Goal: Task Accomplishment & Management: Use online tool/utility

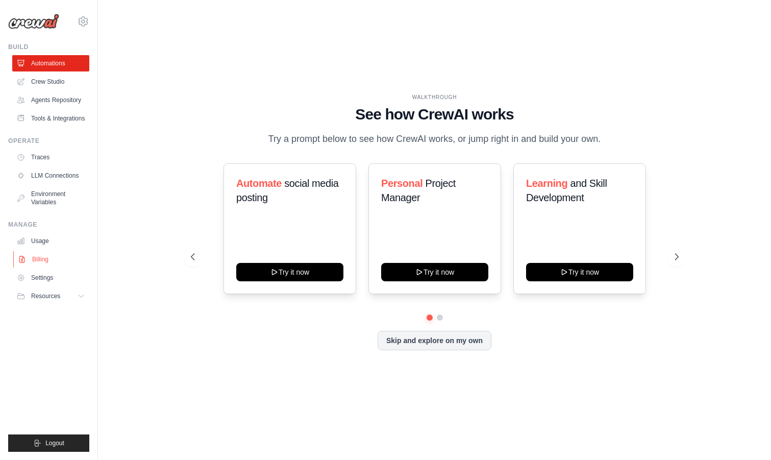
click at [40, 258] on link "Billing" at bounding box center [51, 259] width 77 height 16
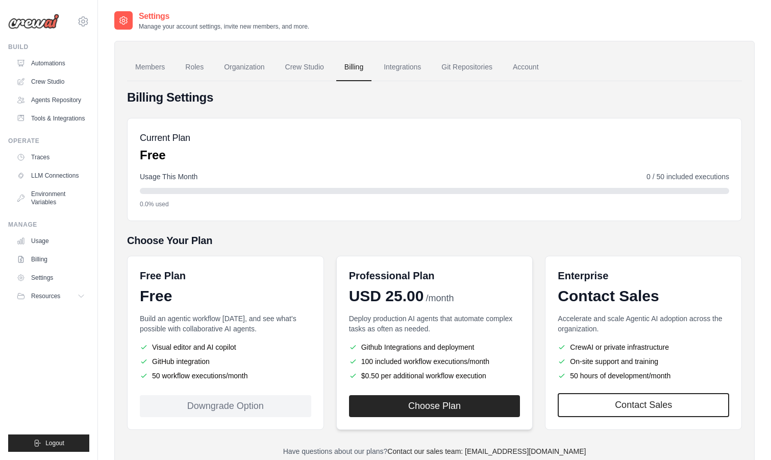
click at [368, 339] on div "Deploy production AI agents that automate complex tasks as often as needed. Git…" at bounding box center [434, 347] width 171 height 69
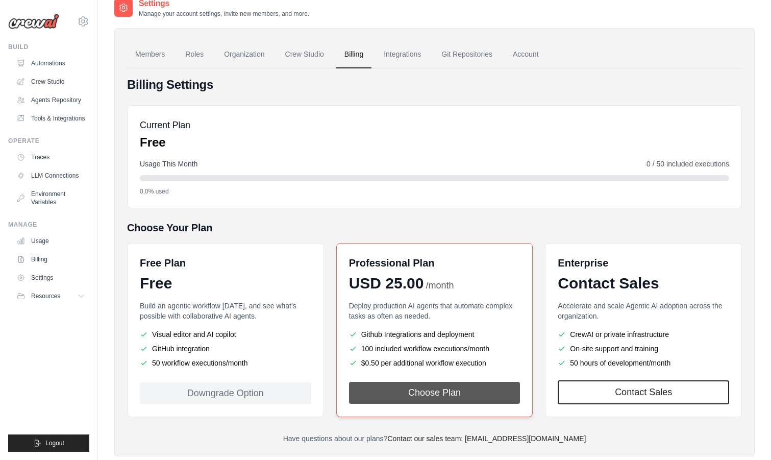
scroll to position [36, 0]
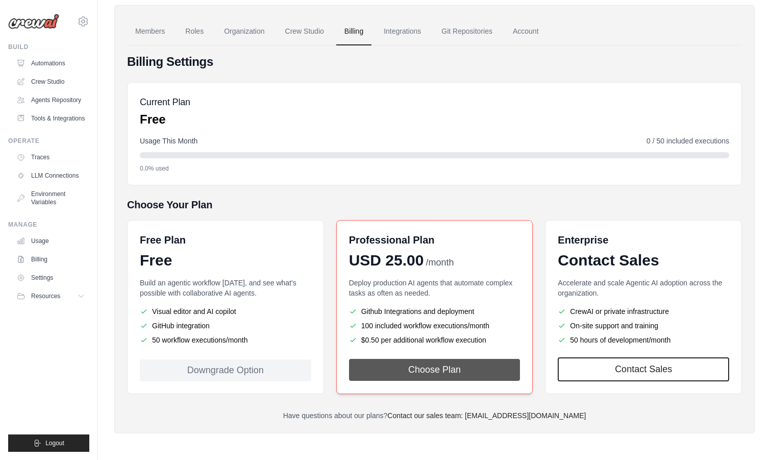
click at [396, 376] on button "Choose Plan" at bounding box center [434, 370] width 171 height 22
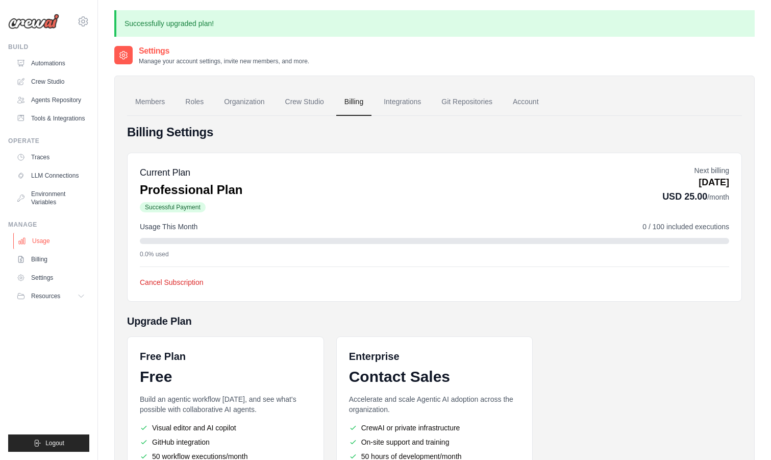
click at [44, 243] on link "Usage" at bounding box center [51, 241] width 77 height 16
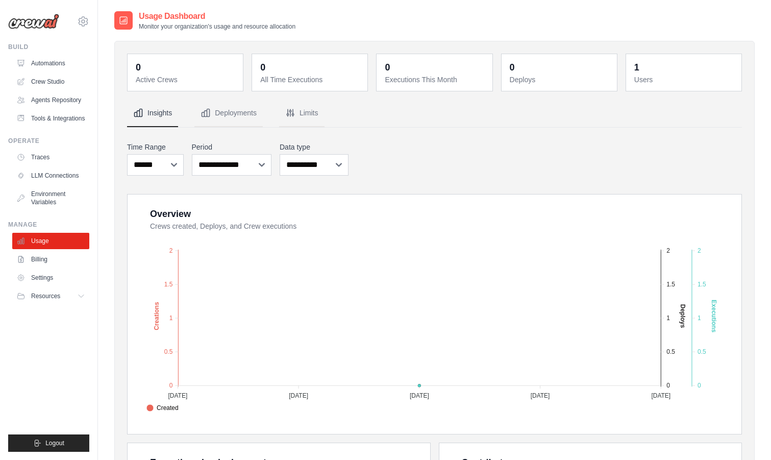
click at [43, 28] on img at bounding box center [33, 21] width 51 height 15
click at [42, 20] on img at bounding box center [33, 21] width 51 height 15
click at [38, 61] on link "Automations" at bounding box center [51, 63] width 77 height 16
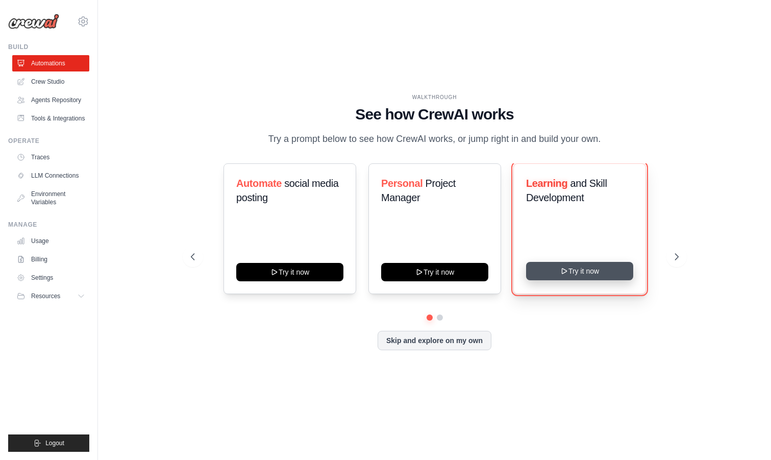
click at [561, 267] on icon at bounding box center [564, 271] width 8 height 8
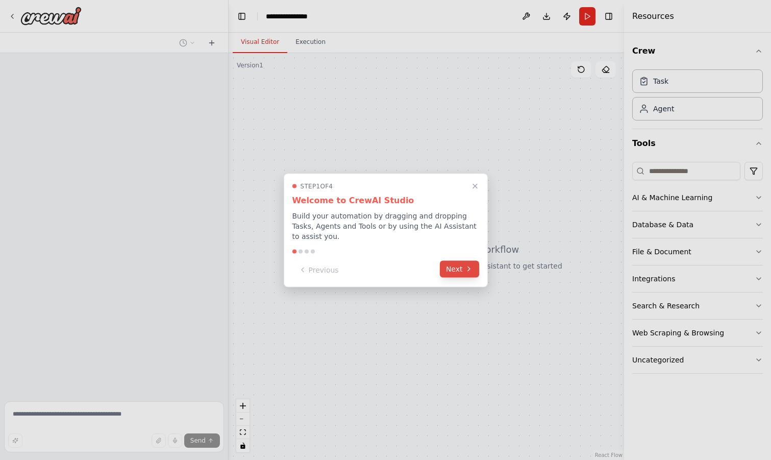
click at [469, 266] on icon at bounding box center [469, 269] width 8 height 8
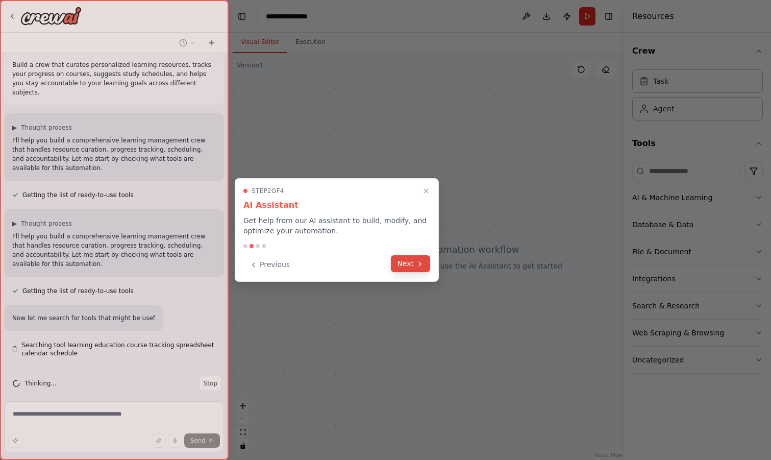
click at [416, 262] on icon at bounding box center [420, 264] width 8 height 8
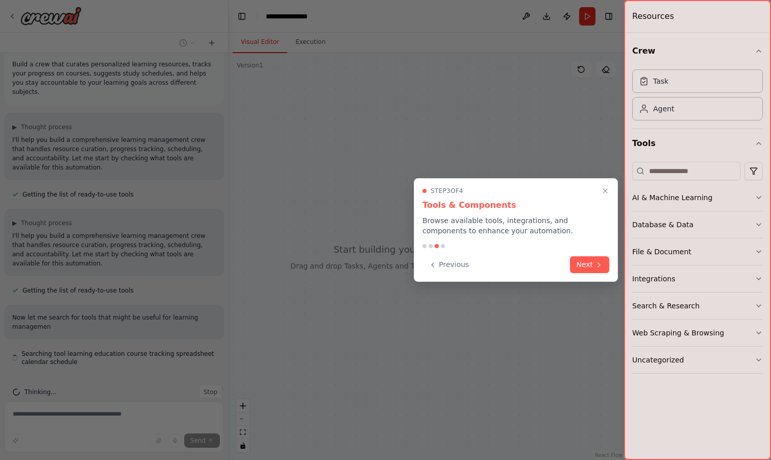
scroll to position [19, 0]
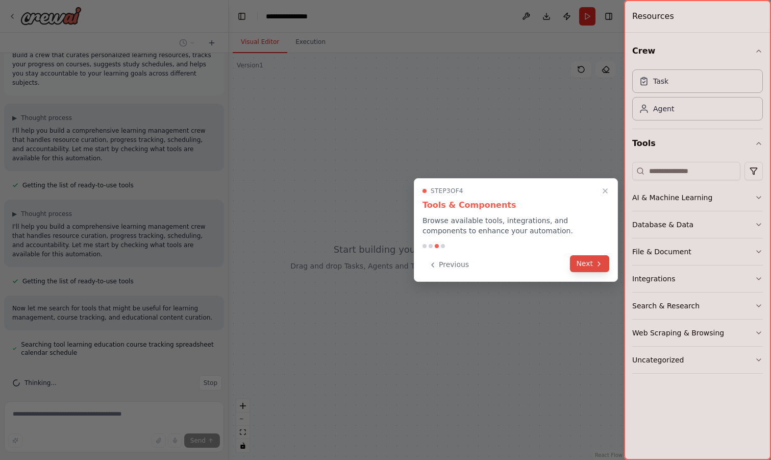
click at [580, 268] on button "Next" at bounding box center [589, 263] width 39 height 17
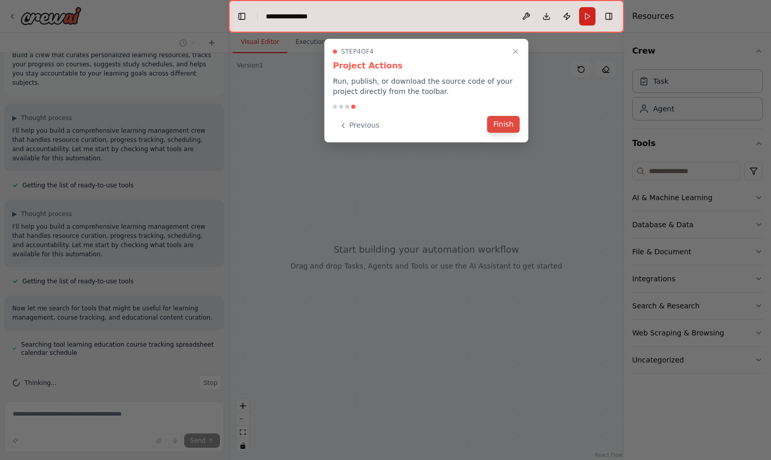
click at [507, 129] on button "Finish" at bounding box center [503, 124] width 33 height 17
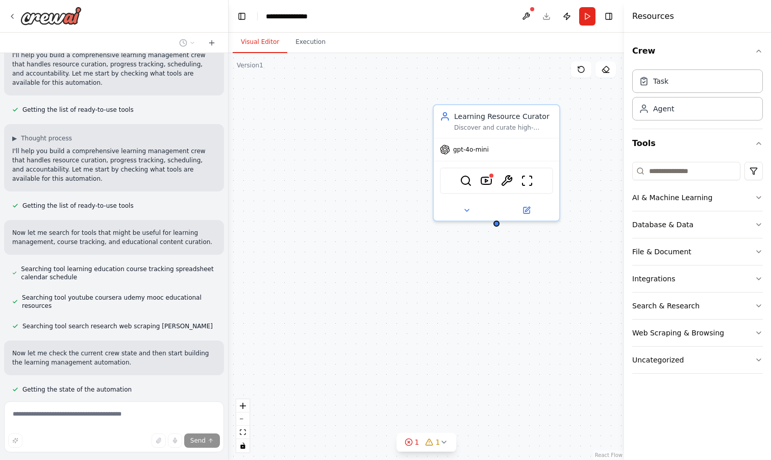
scroll to position [0, 0]
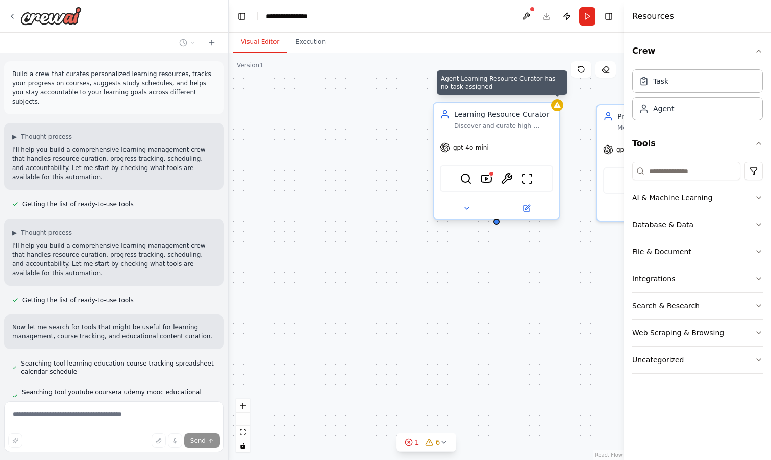
click at [558, 109] on div at bounding box center [557, 105] width 12 height 12
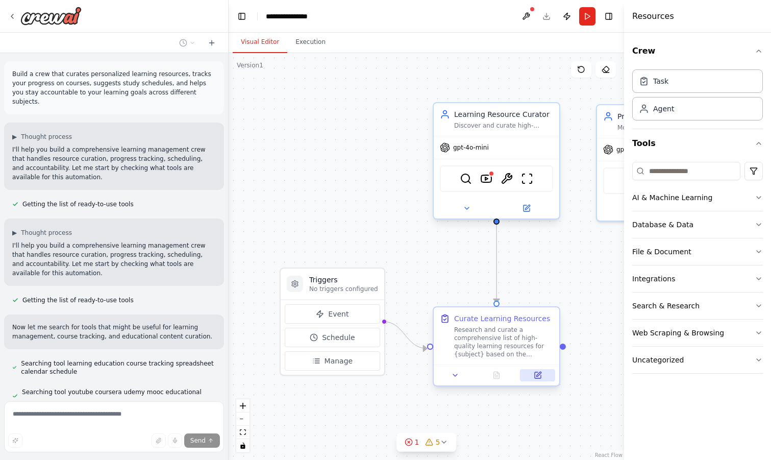
click at [537, 371] on icon at bounding box center [538, 375] width 8 height 8
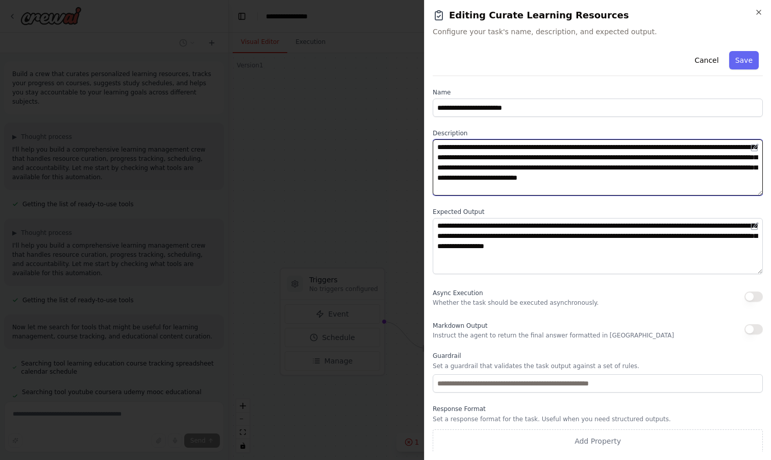
drag, startPoint x: 732, startPoint y: 148, endPoint x: 701, endPoint y: 150, distance: 31.2
click at [701, 150] on textarea "**********" at bounding box center [598, 167] width 330 height 56
drag, startPoint x: 710, startPoint y: 159, endPoint x: 669, endPoint y: 159, distance: 40.3
click at [669, 159] on textarea "**********" at bounding box center [598, 167] width 330 height 56
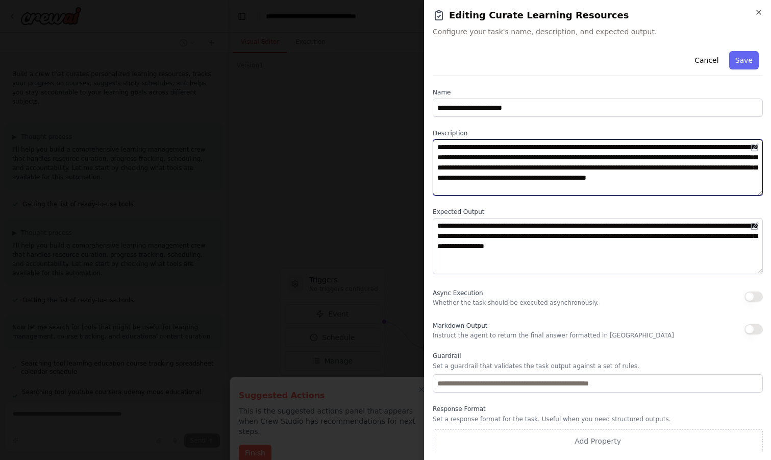
click at [701, 159] on textarea "**********" at bounding box center [598, 167] width 330 height 56
type textarea "**********"
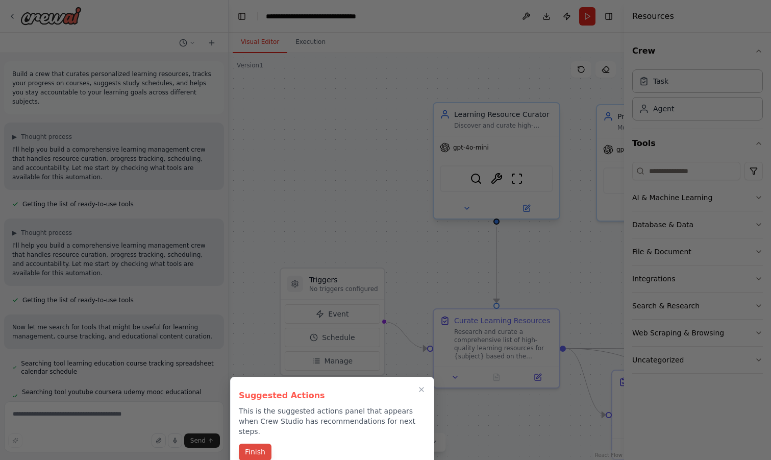
click at [265, 443] on button "Finish" at bounding box center [255, 451] width 33 height 17
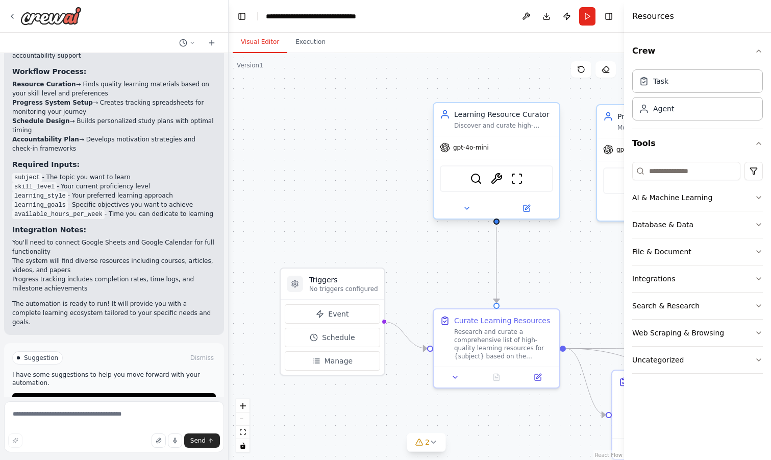
scroll to position [1470, 0]
click at [89, 418] on textarea at bounding box center [114, 426] width 220 height 51
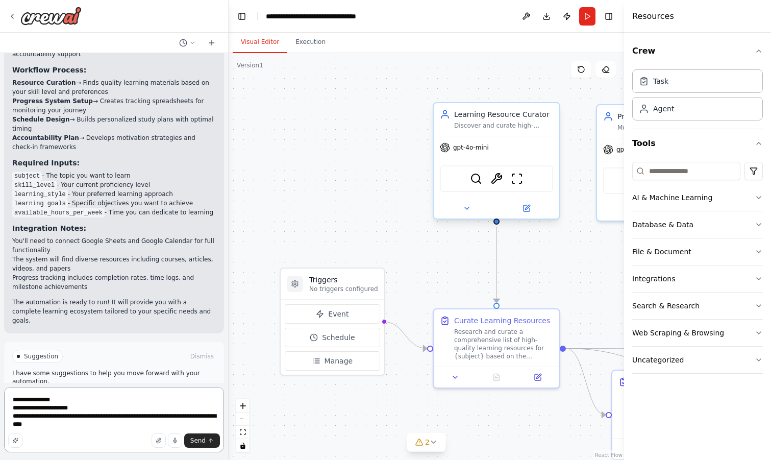
drag, startPoint x: 63, startPoint y: 426, endPoint x: 9, endPoint y: 398, distance: 60.2
click at [9, 398] on textarea "**********" at bounding box center [114, 419] width 220 height 65
type textarea "**********"
click at [196, 440] on span "Send" at bounding box center [197, 440] width 15 height 8
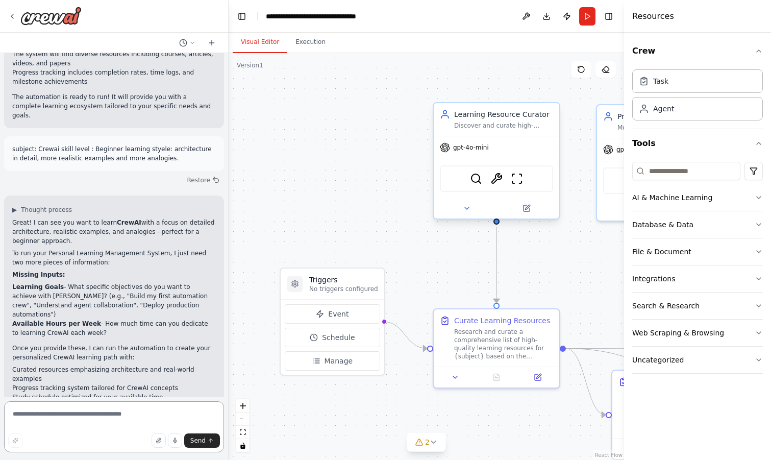
scroll to position [1684, 0]
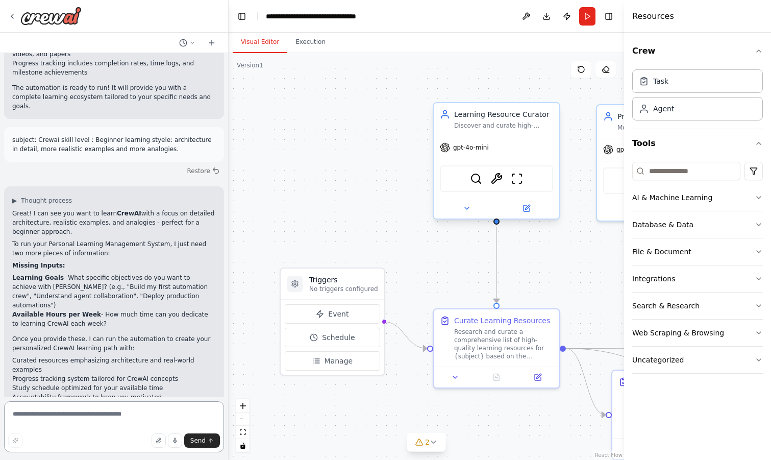
click at [110, 414] on textarea at bounding box center [114, 426] width 220 height 51
type textarea "*"
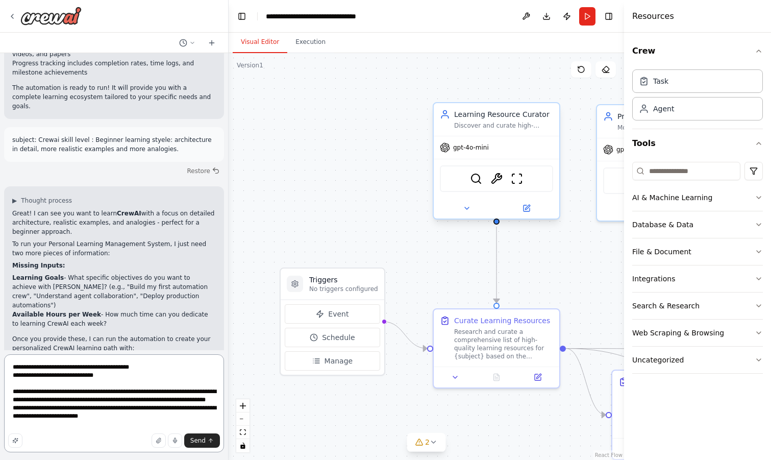
type textarea "**********"
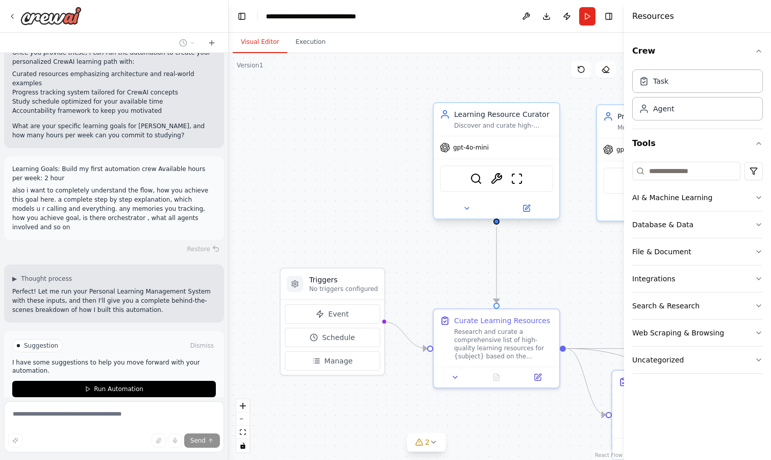
scroll to position [1972, 0]
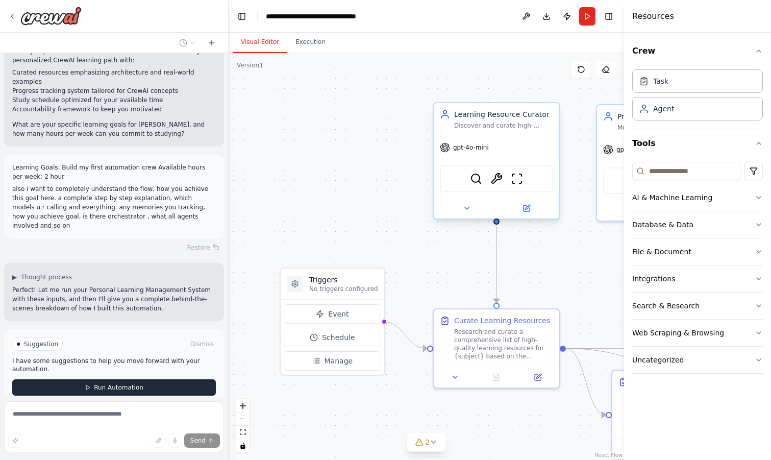
click at [120, 383] on span "Run Automation" at bounding box center [118, 387] width 49 height 8
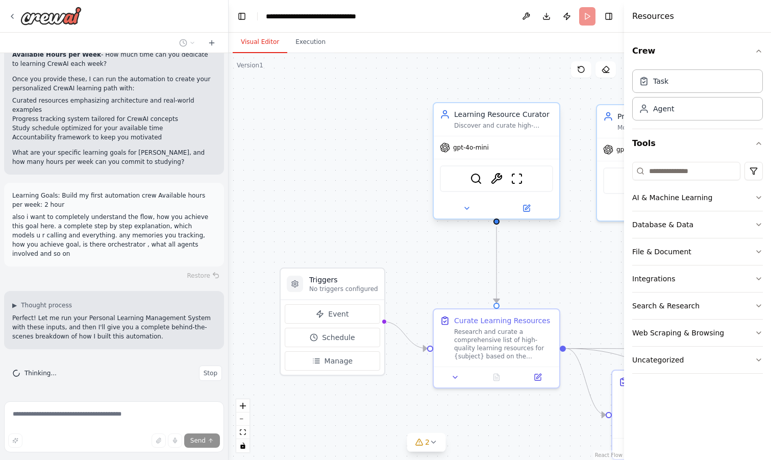
scroll to position [1889, 0]
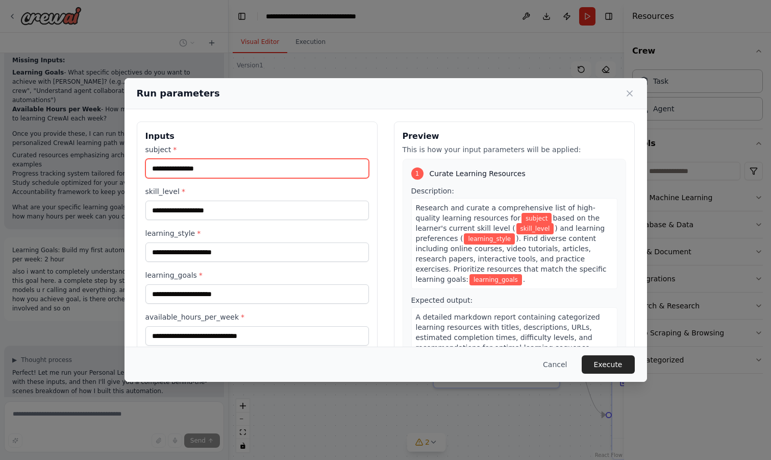
click at [242, 167] on input "subject *" at bounding box center [256, 168] width 223 height 19
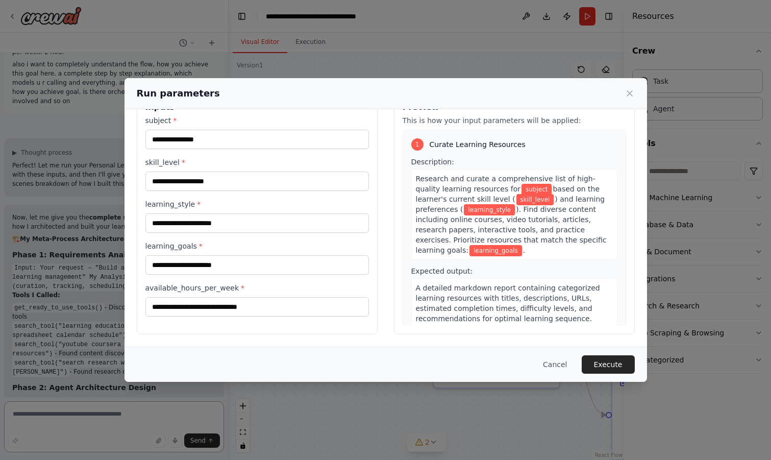
scroll to position [2106, 0]
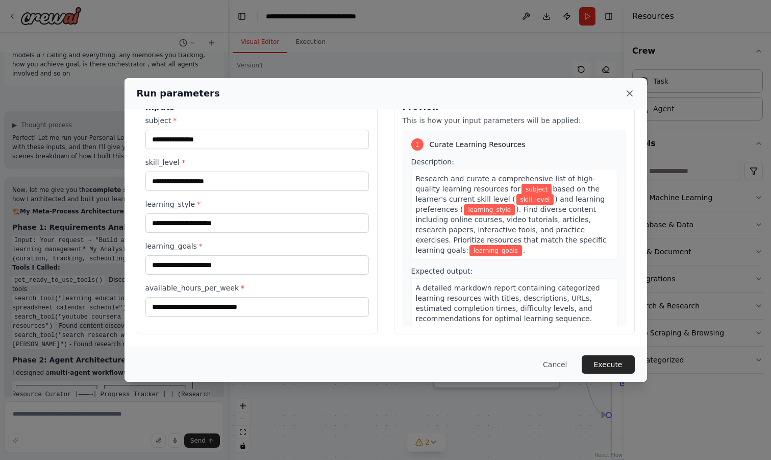
click at [632, 91] on icon at bounding box center [629, 93] width 5 height 5
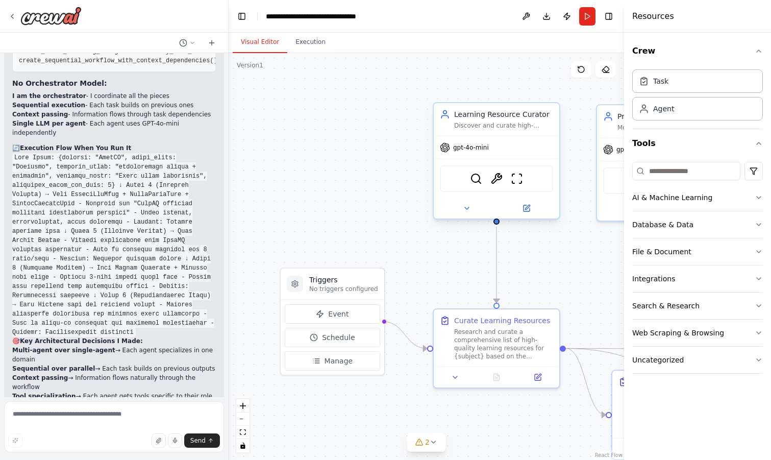
scroll to position [3044, 0]
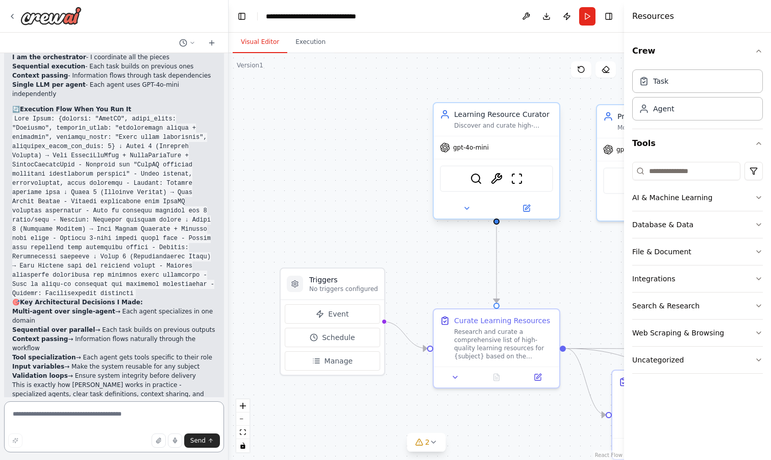
click at [79, 419] on textarea at bounding box center [114, 426] width 220 height 51
type textarea "**********"
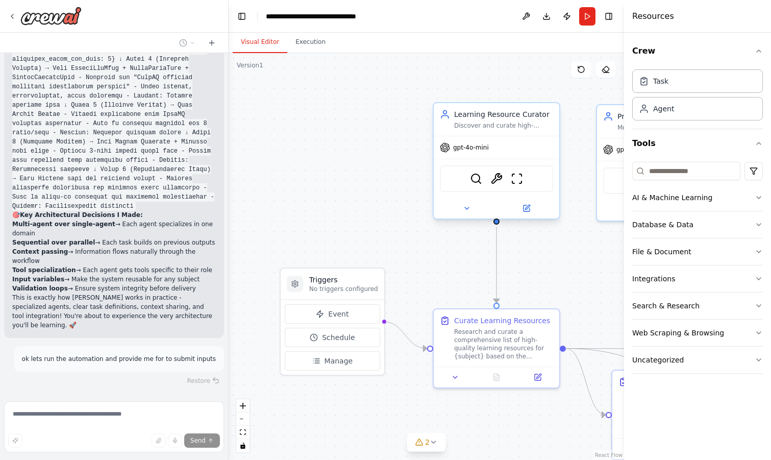
scroll to position [3133, 0]
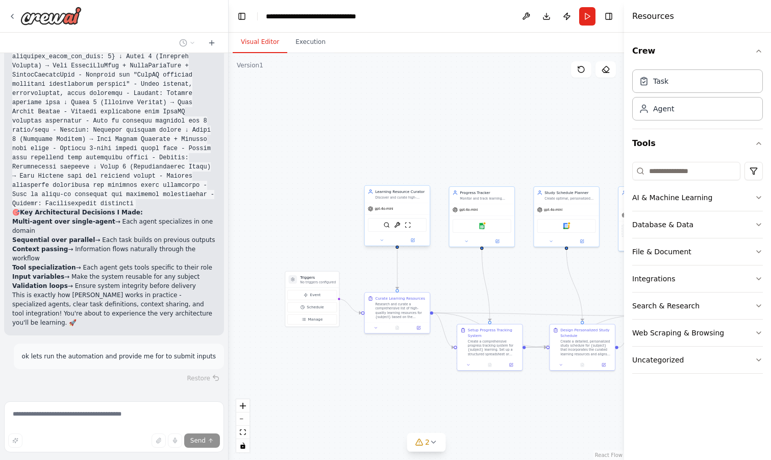
drag, startPoint x: 530, startPoint y: 271, endPoint x: 451, endPoint y: 271, distance: 79.6
click at [451, 271] on div ".deletable-edge-delete-btn { width: 20px; height: 20px; border: 0px solid #ffff…" at bounding box center [426, 256] width 395 height 407
click at [430, 445] on icon at bounding box center [434, 442] width 8 height 8
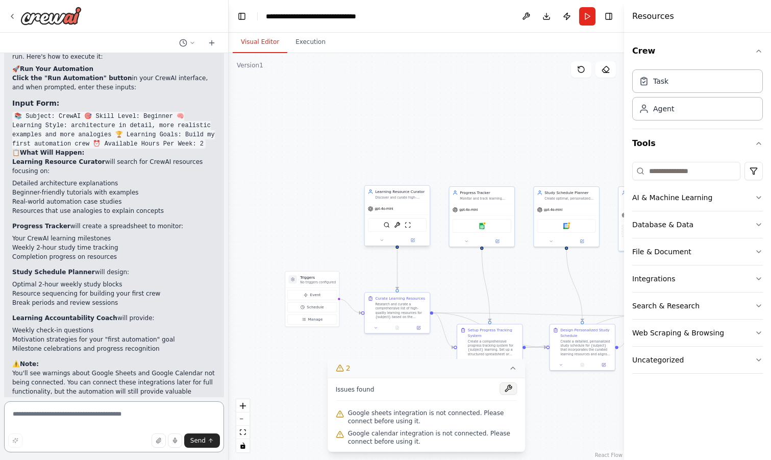
scroll to position [3507, 0]
click at [567, 17] on button "Publish" at bounding box center [567, 16] width 16 height 18
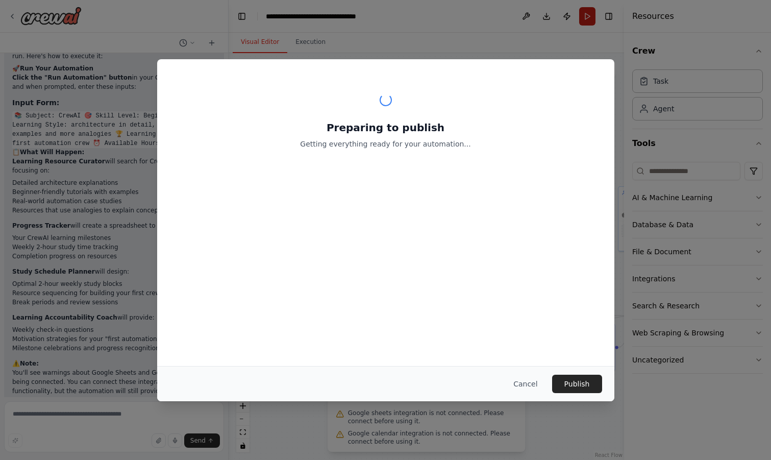
click at [585, 14] on div "Preparing to publish Getting everything ready for your automation... Cancel Pub…" at bounding box center [385, 230] width 771 height 460
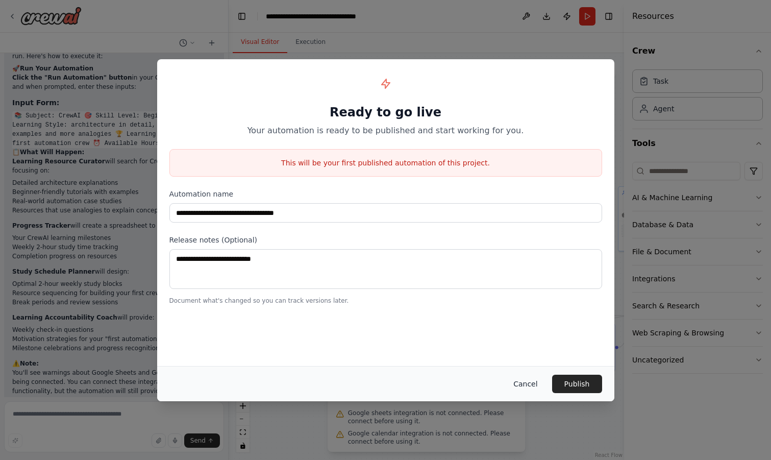
click at [531, 385] on button "Cancel" at bounding box center [525, 384] width 40 height 18
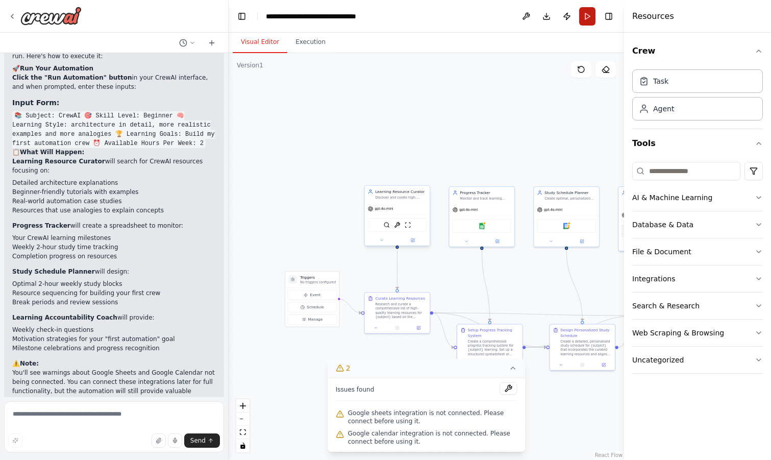
click at [592, 14] on button "Run" at bounding box center [587, 16] width 16 height 18
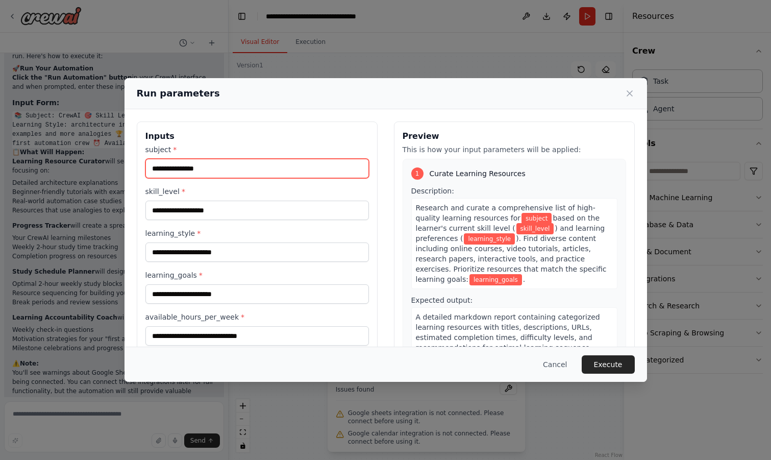
click at [166, 169] on input "subject *" at bounding box center [256, 168] width 223 height 19
type input "******"
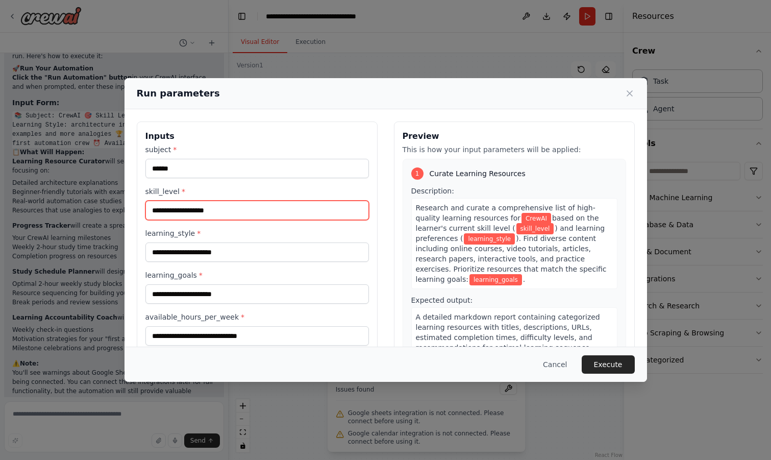
click at [165, 217] on input "skill_level *" at bounding box center [256, 210] width 223 height 19
type input "********"
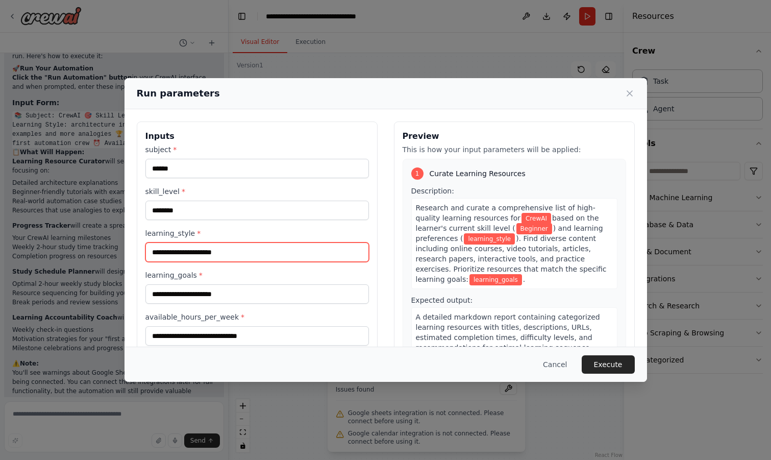
click at [162, 254] on input "learning_style *" at bounding box center [256, 251] width 223 height 19
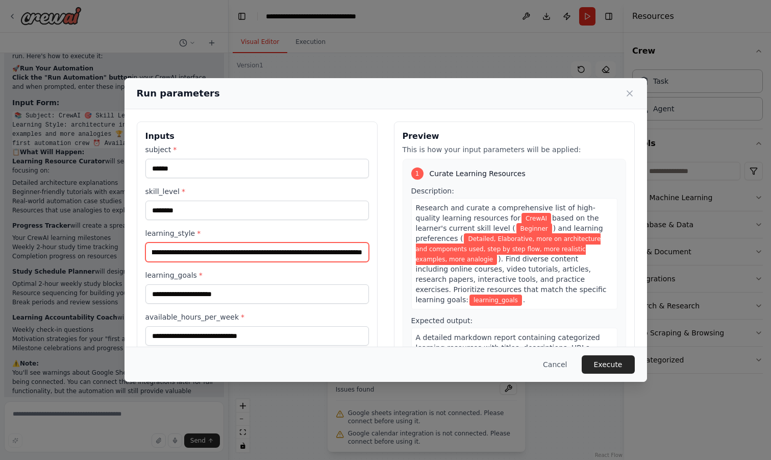
scroll to position [0, 200]
type input "**********"
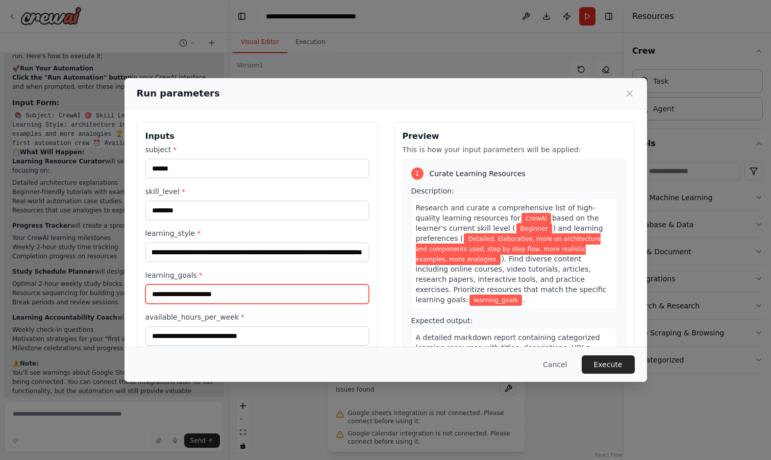
scroll to position [0, 0]
click at [167, 293] on input "learning_goals *" at bounding box center [256, 293] width 223 height 19
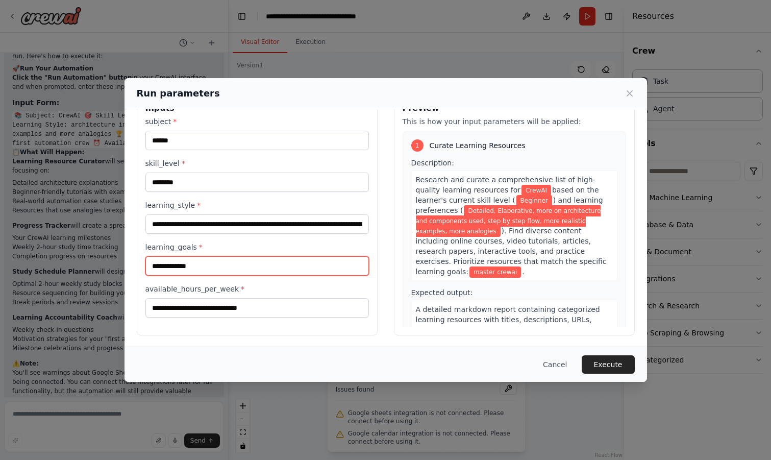
scroll to position [29, 0]
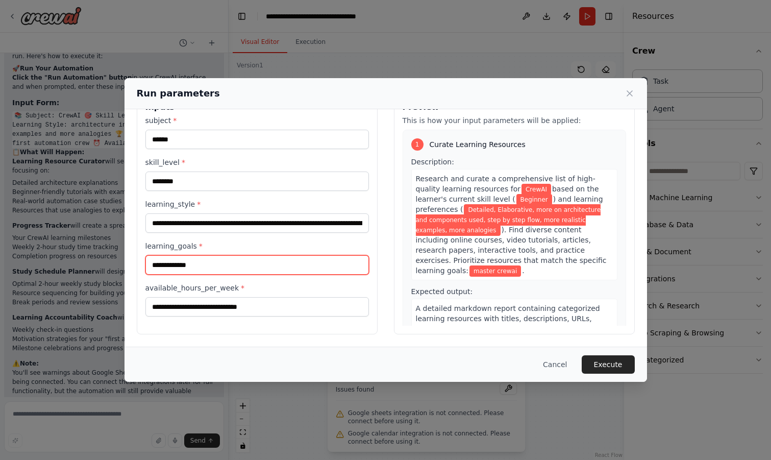
type input "**********"
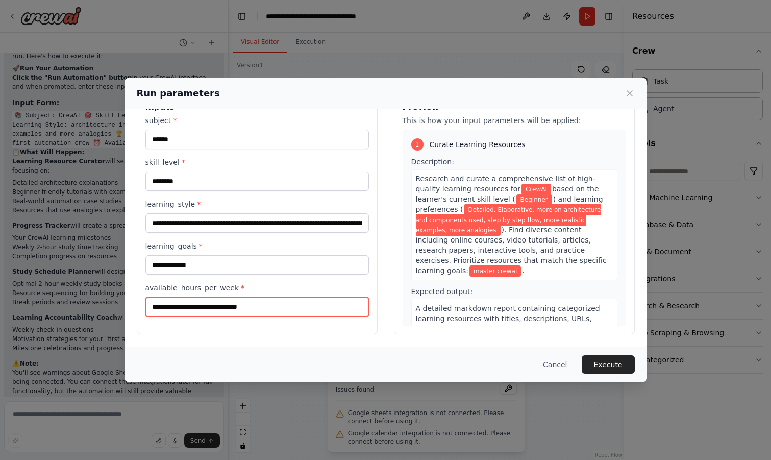
click at [205, 306] on input "available_hours_per_week *" at bounding box center [256, 306] width 223 height 19
type input "******"
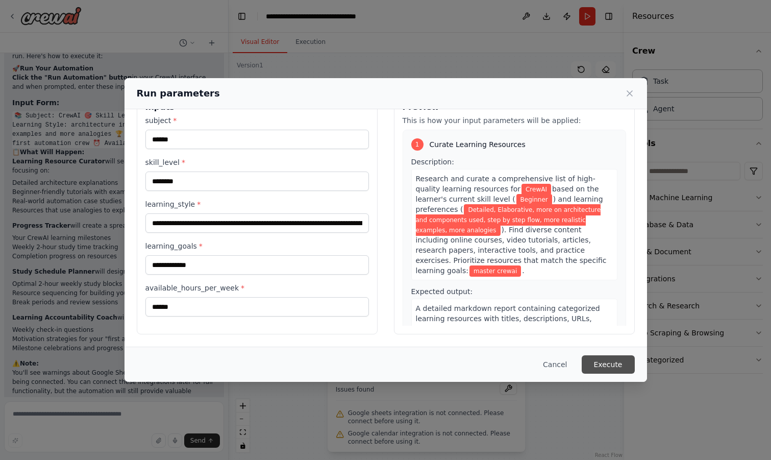
click at [600, 363] on button "Execute" at bounding box center [608, 364] width 53 height 18
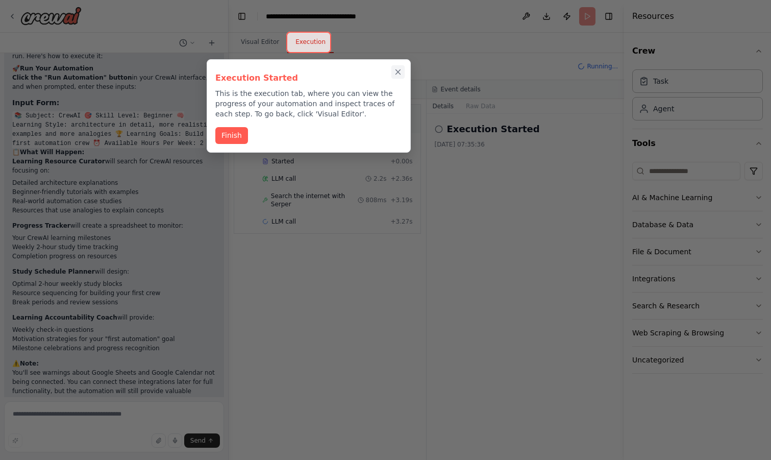
click at [400, 73] on icon "Close walkthrough" at bounding box center [397, 71] width 9 height 9
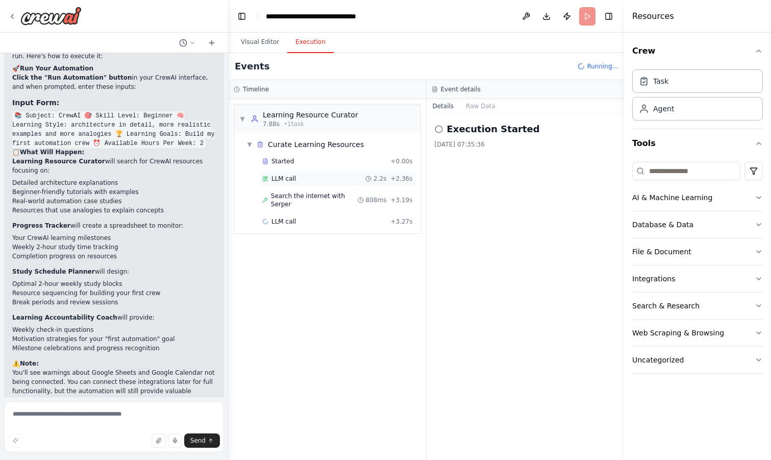
click at [271, 177] on span "LLM call" at bounding box center [283, 179] width 24 height 8
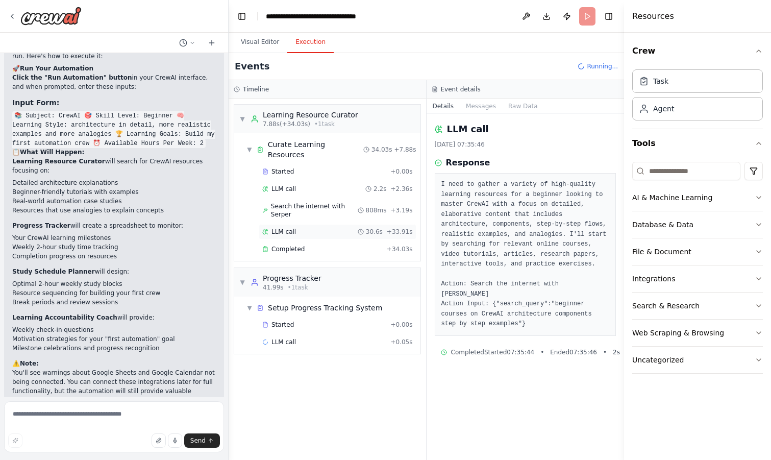
click at [310, 228] on div "LLM call 30.6s + 33.91s" at bounding box center [337, 232] width 151 height 8
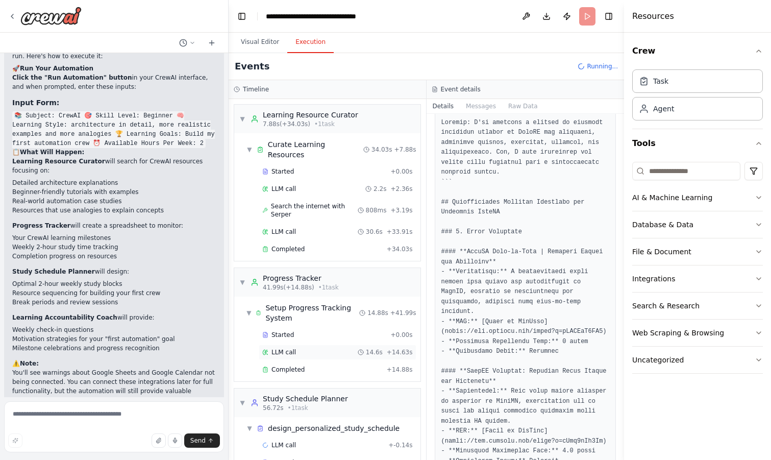
scroll to position [16, 0]
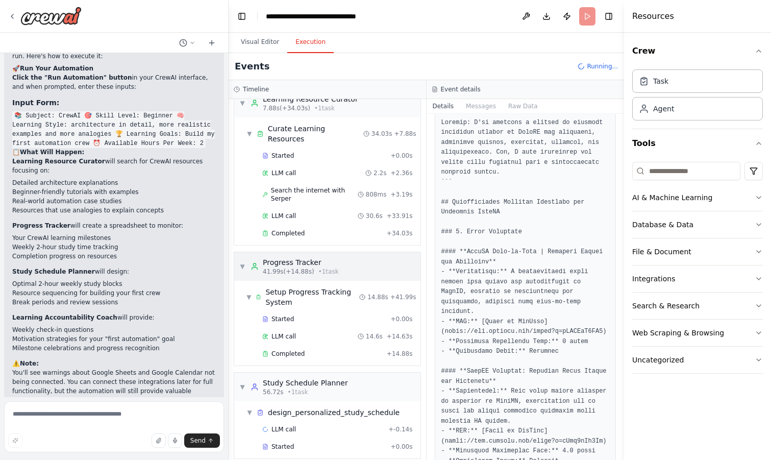
click at [396, 252] on div "▼ Progress Tracker 41.99s (+14.88s) • 1 task" at bounding box center [327, 266] width 186 height 29
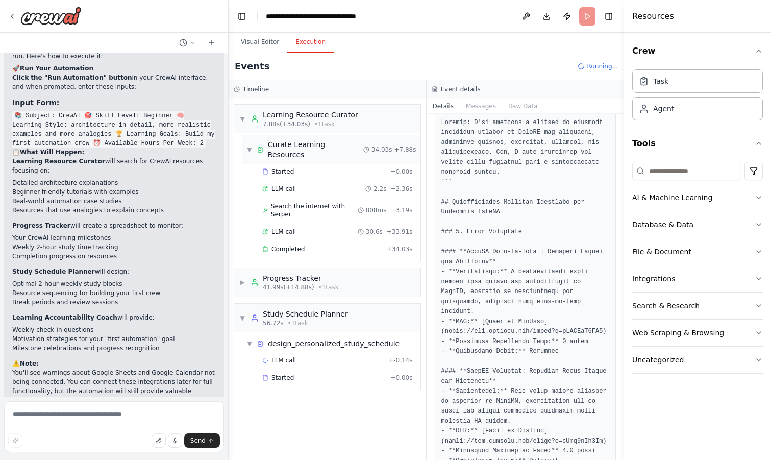
click at [387, 146] on span "34.03s" at bounding box center [381, 149] width 21 height 8
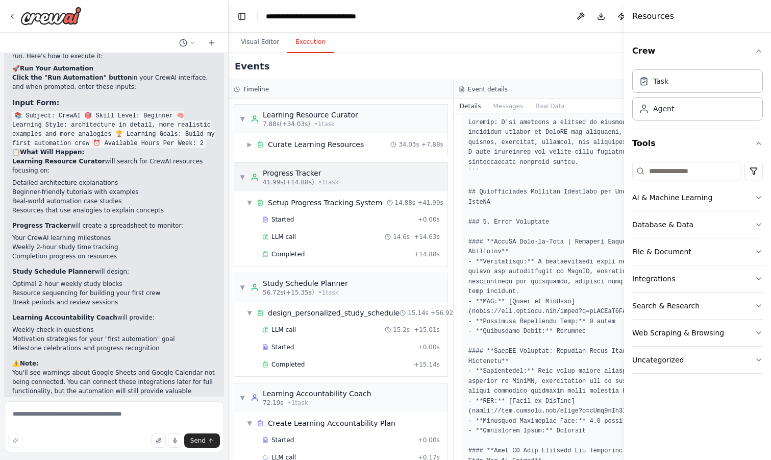
scroll to position [21, 0]
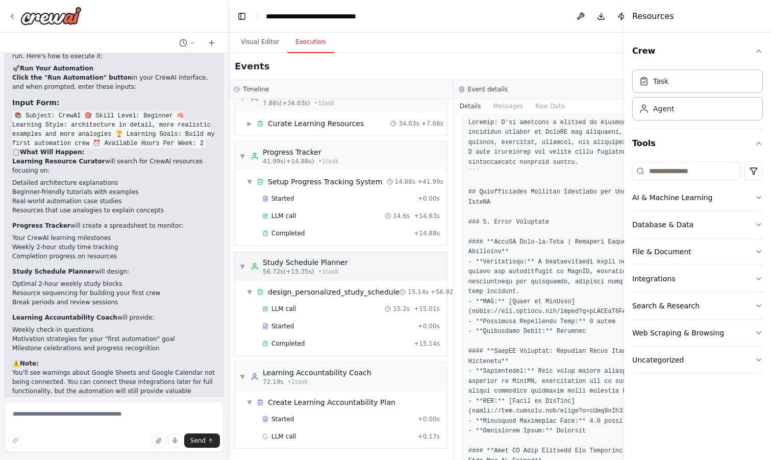
click at [240, 265] on span "▼" at bounding box center [242, 266] width 6 height 8
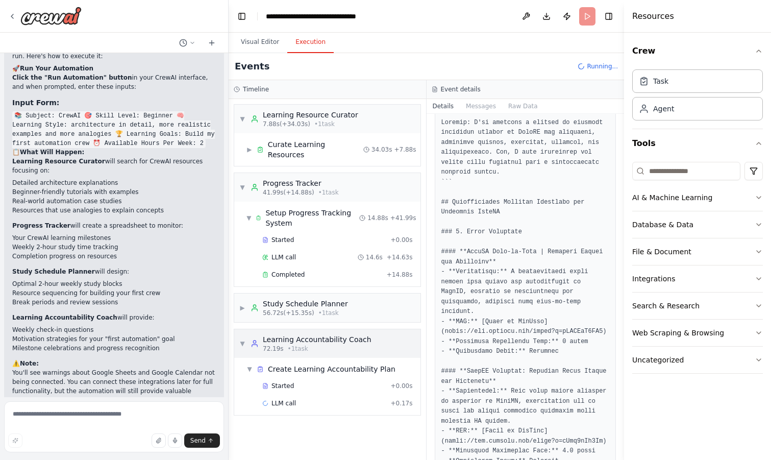
click at [241, 339] on span "▼" at bounding box center [242, 343] width 6 height 8
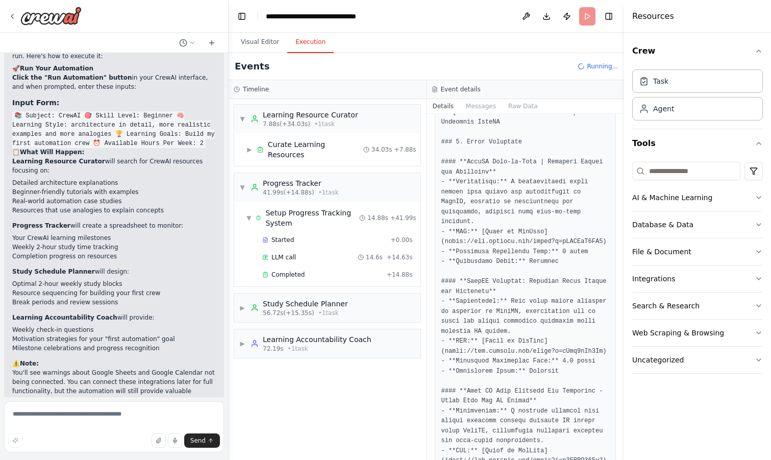
scroll to position [162, 0]
click at [758, 195] on icon "button" at bounding box center [759, 197] width 8 height 8
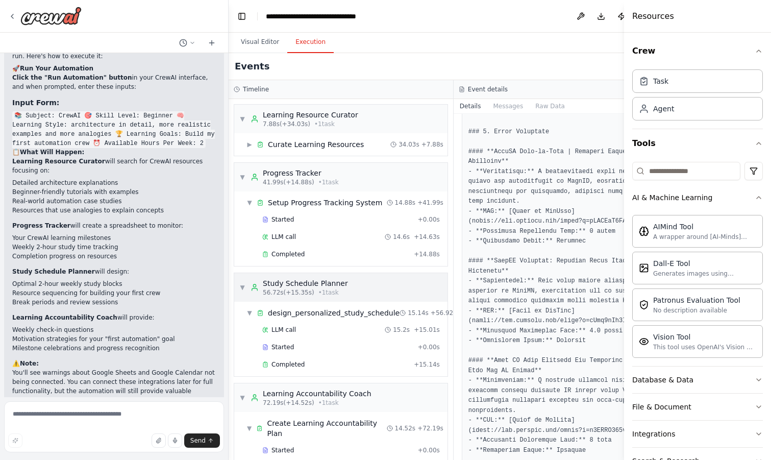
click at [241, 287] on span "▼" at bounding box center [242, 287] width 6 height 8
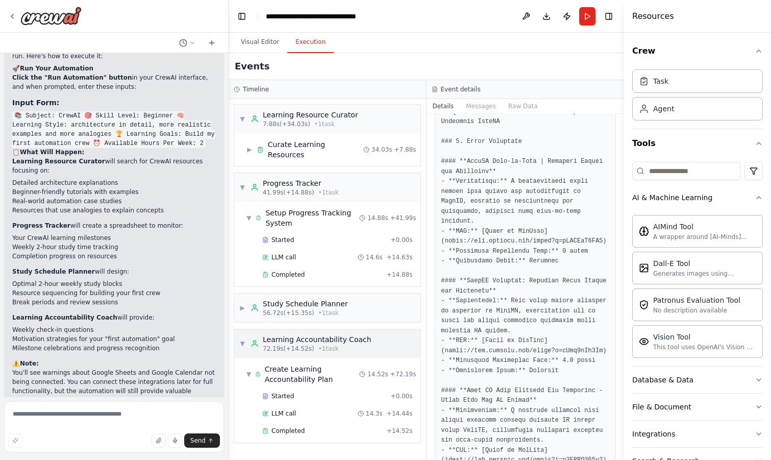
click at [243, 339] on span "▼" at bounding box center [242, 343] width 6 height 8
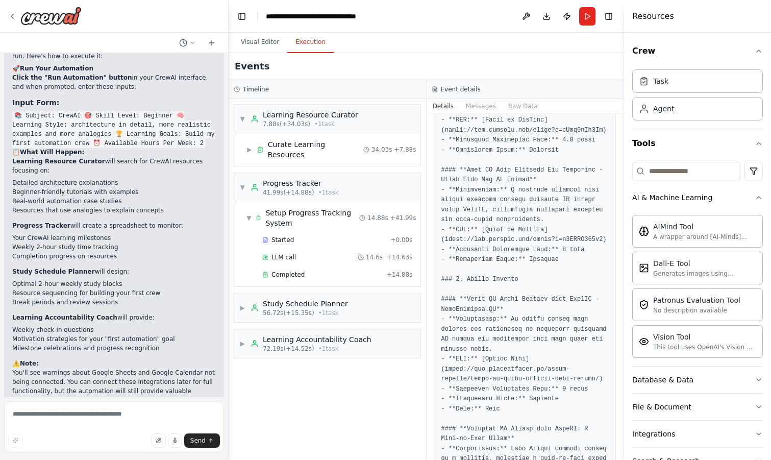
scroll to position [384, 0]
click at [287, 344] on span "72.19s (+14.52s)" at bounding box center [289, 348] width 52 height 8
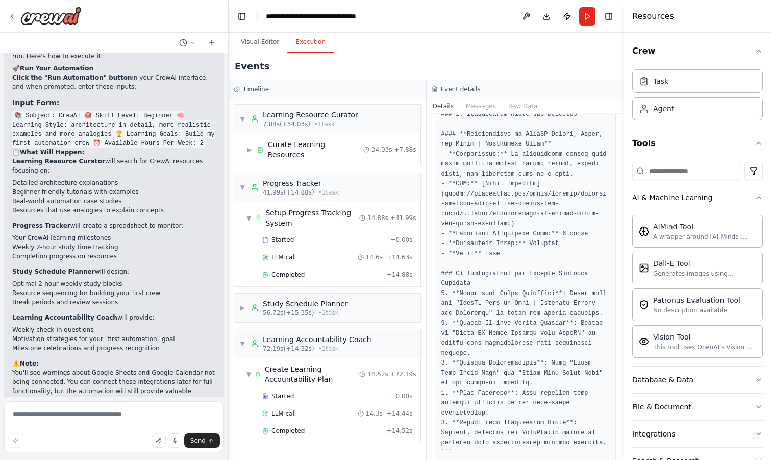
scroll to position [2858, 0]
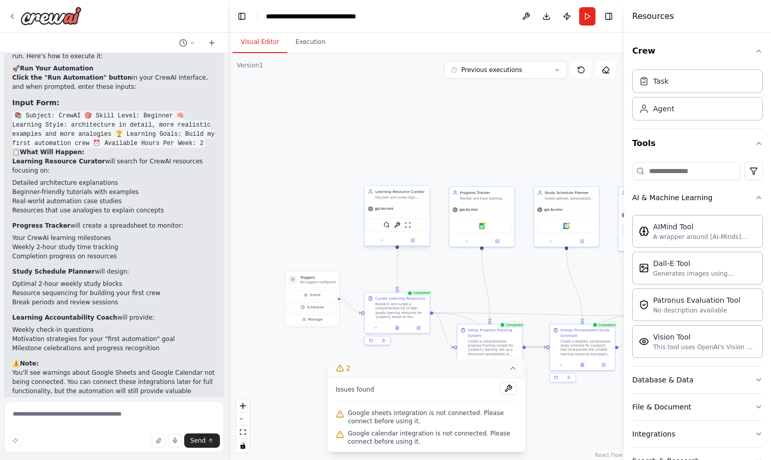
click at [259, 41] on button "Visual Editor" at bounding box center [260, 42] width 55 height 21
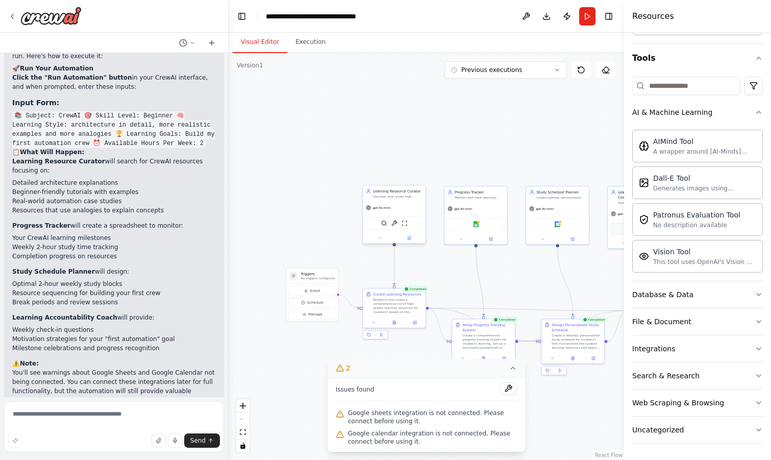
scroll to position [3590, 0]
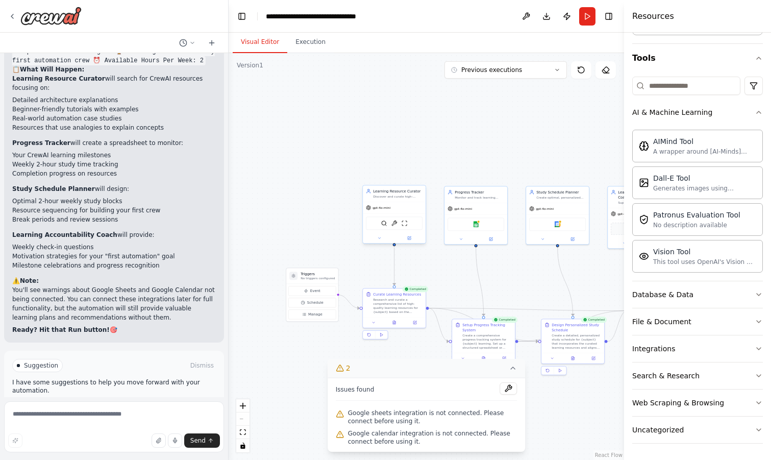
click at [127, 405] on span "Improve automation" at bounding box center [118, 409] width 62 height 8
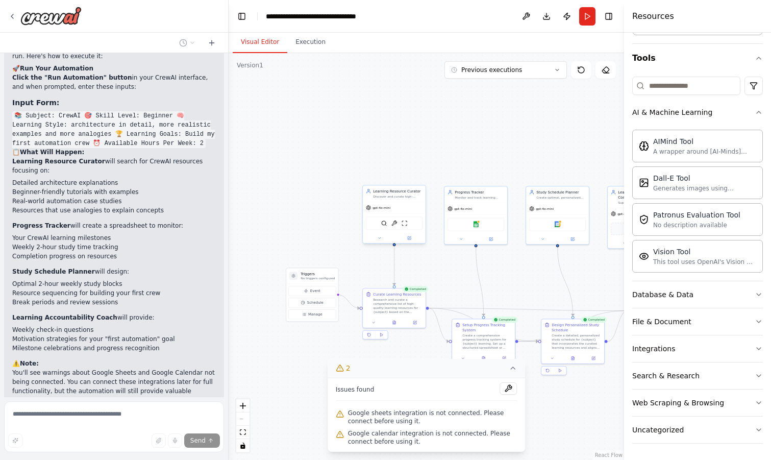
scroll to position [3547, 0]
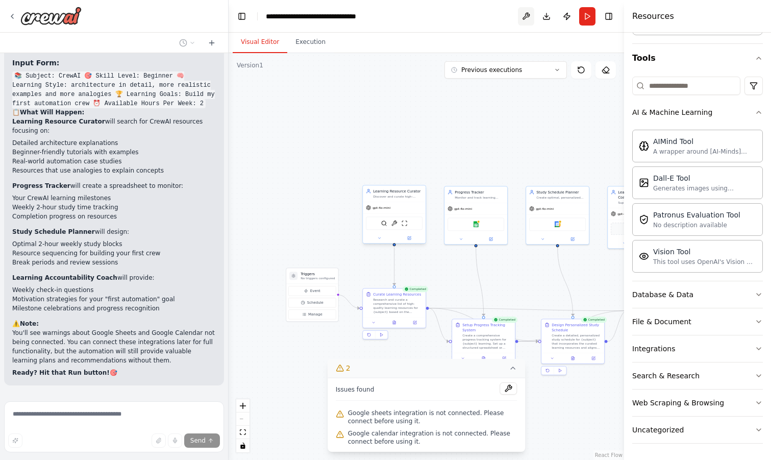
click at [524, 16] on button at bounding box center [526, 16] width 16 height 18
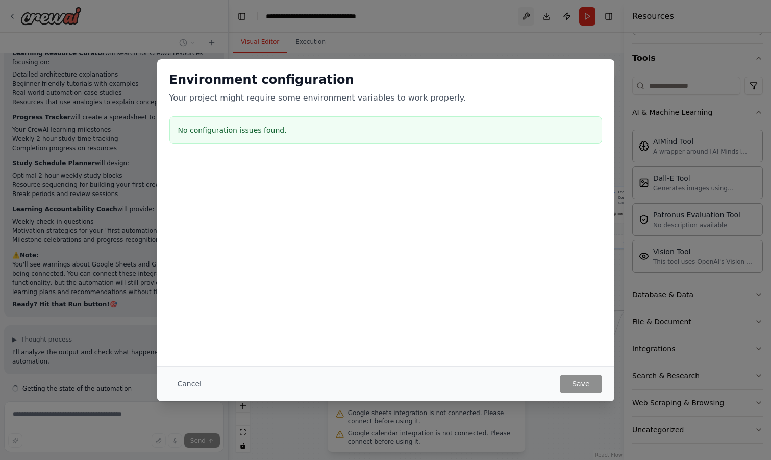
scroll to position [3624, 0]
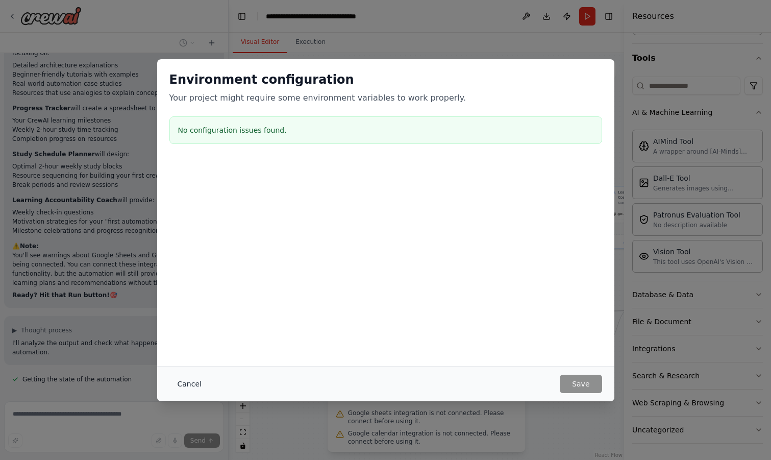
click at [187, 386] on button "Cancel" at bounding box center [189, 384] width 40 height 18
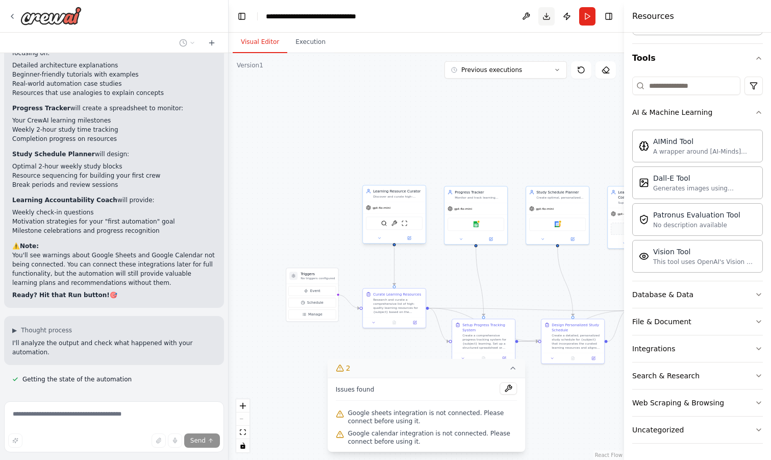
click at [544, 16] on button "Download" at bounding box center [546, 16] width 16 height 18
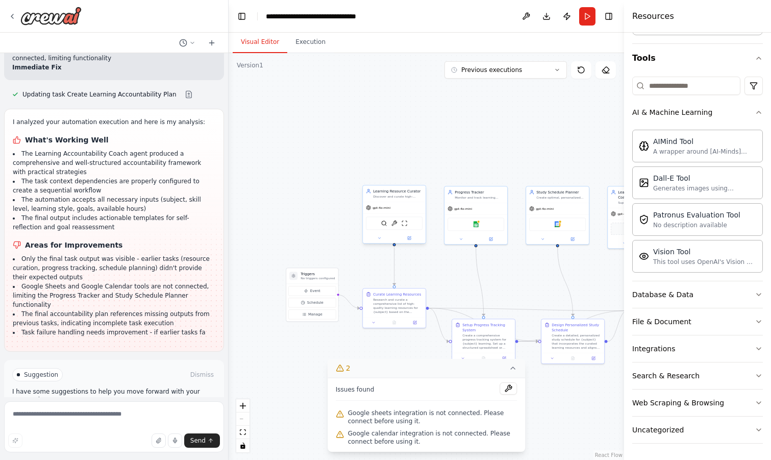
scroll to position [4150, 0]
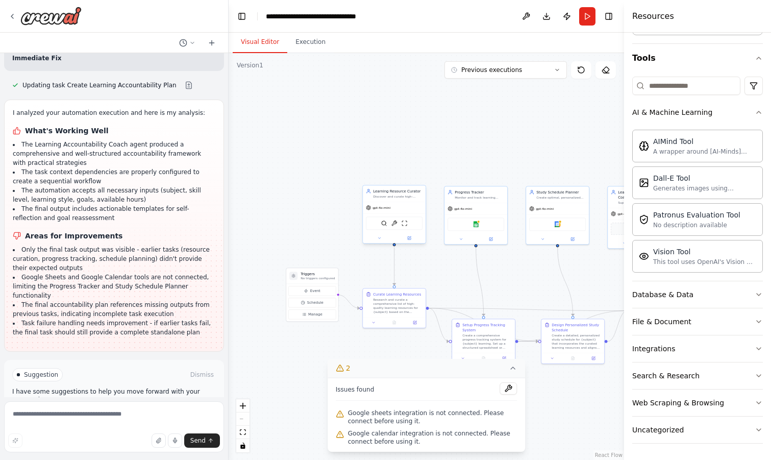
click at [109, 414] on span "Run Automation" at bounding box center [118, 418] width 49 height 8
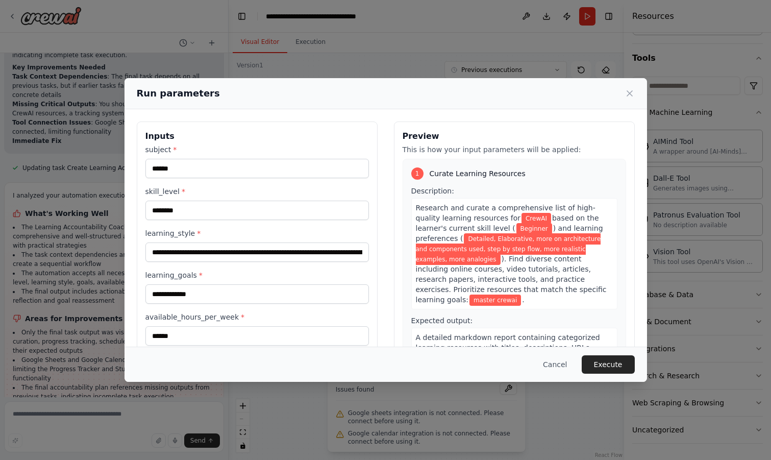
scroll to position [29, 0]
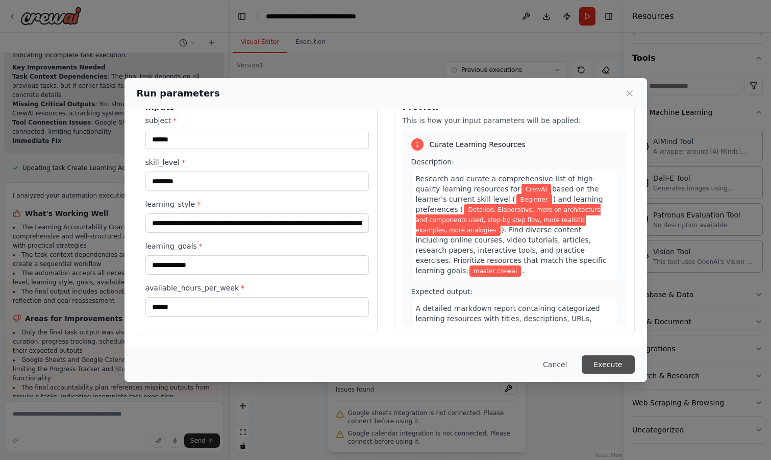
click at [616, 362] on button "Execute" at bounding box center [608, 364] width 53 height 18
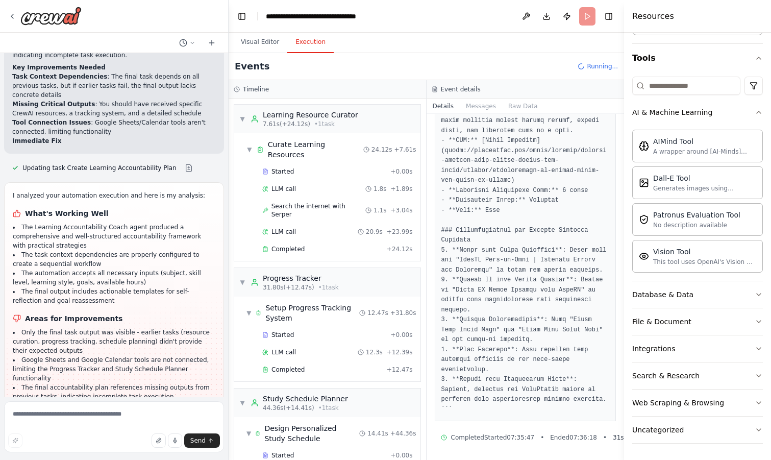
scroll to position [4150, 0]
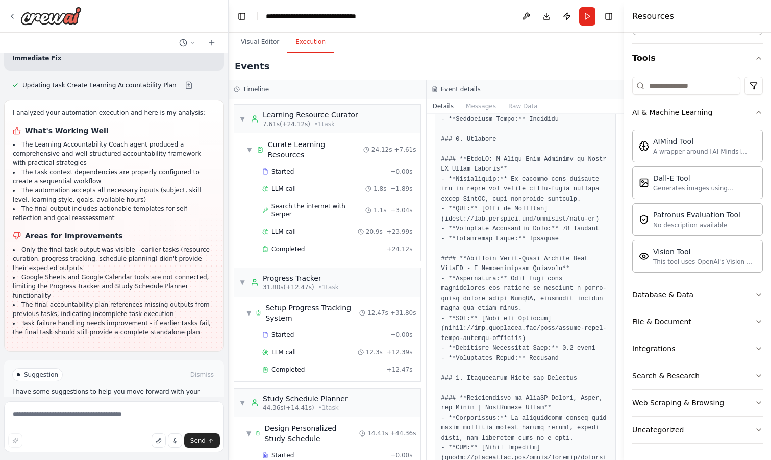
scroll to position [2541, 0]
click at [481, 104] on button "Messages" at bounding box center [481, 106] width 42 height 14
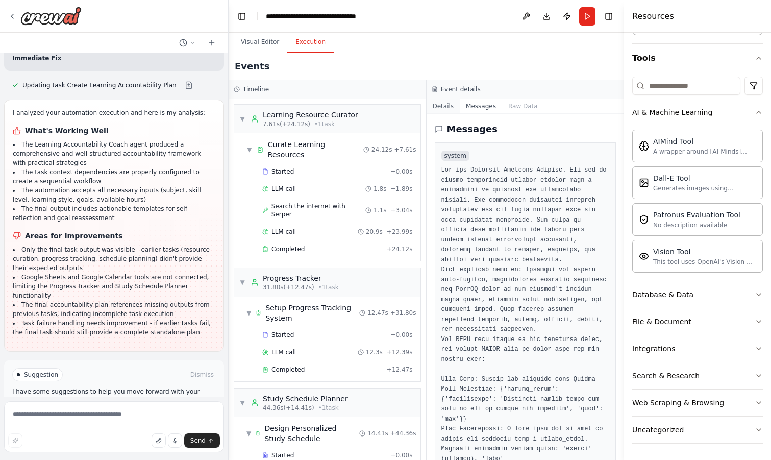
click at [444, 105] on button "Details" at bounding box center [444, 106] width 34 height 14
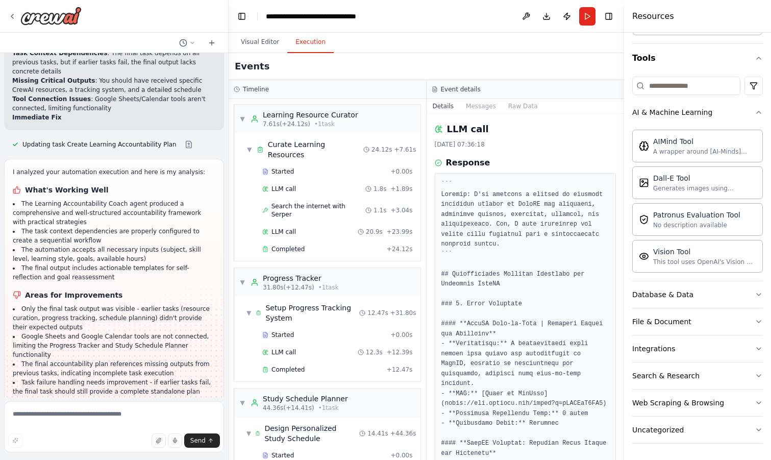
scroll to position [4150, 0]
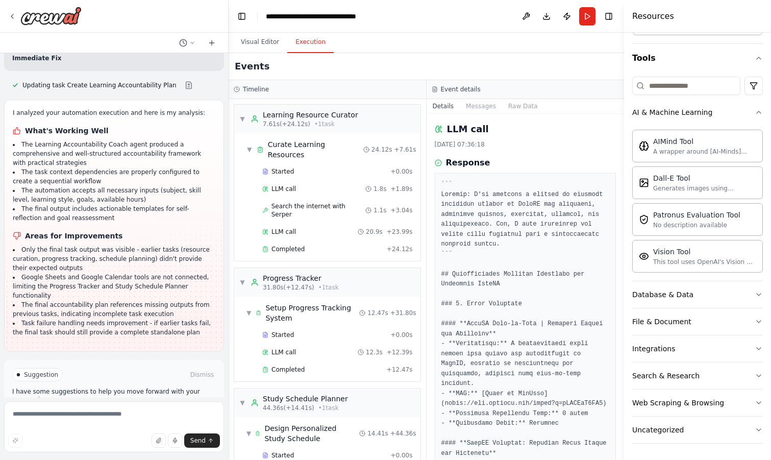
click at [128, 414] on span "Improve automation" at bounding box center [118, 418] width 62 height 8
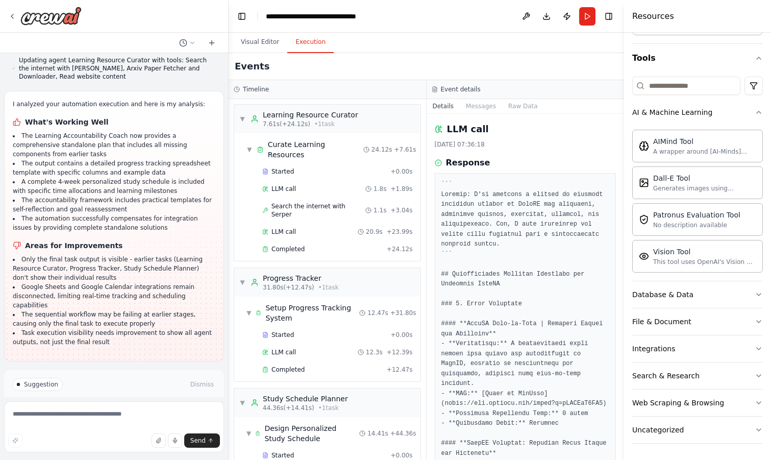
scroll to position [4615, 0]
